Goal: Go to known website: Go to known website

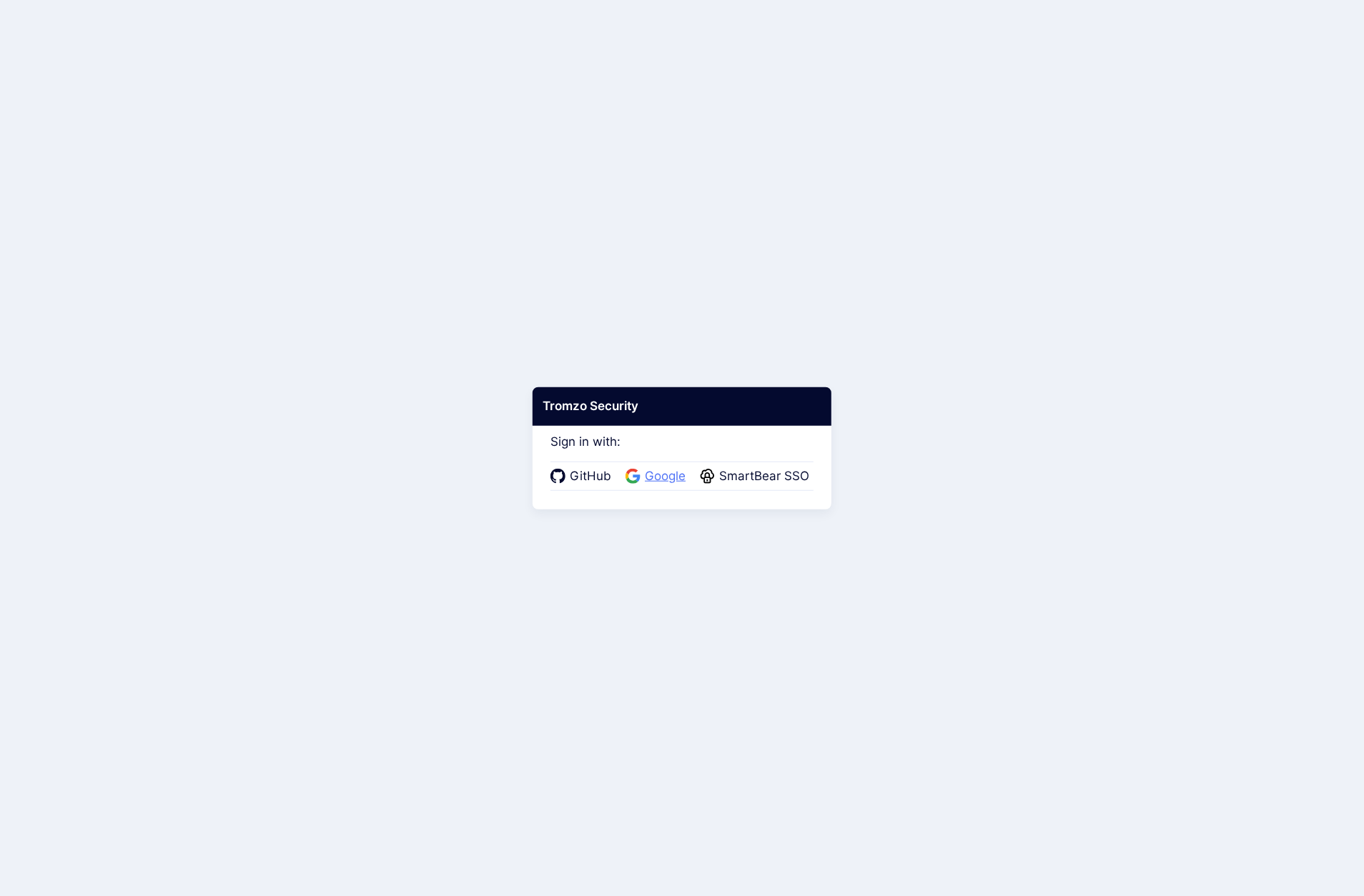
click at [657, 481] on span "Google" at bounding box center [665, 477] width 49 height 18
